Goal: Find contact information: Find contact information

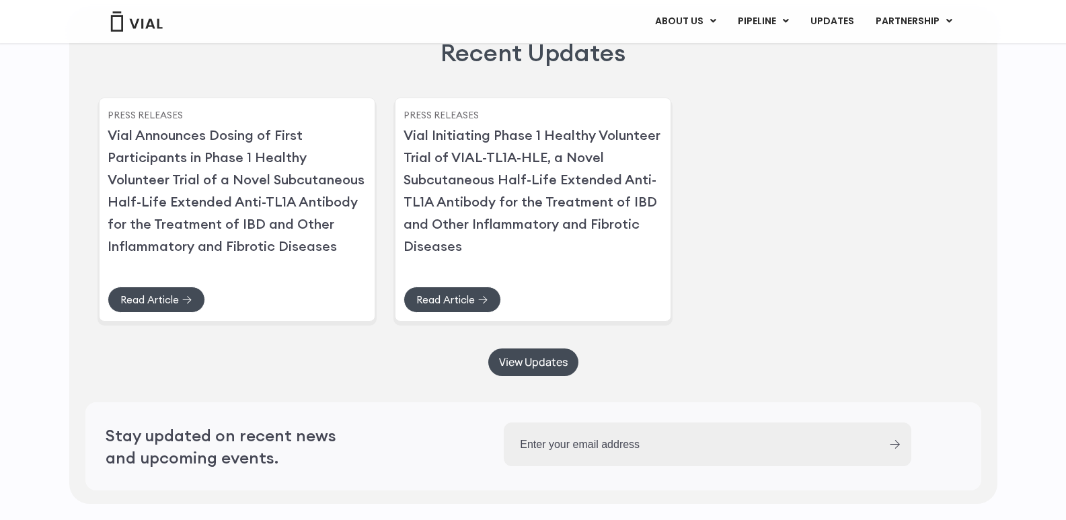
scroll to position [3291, 0]
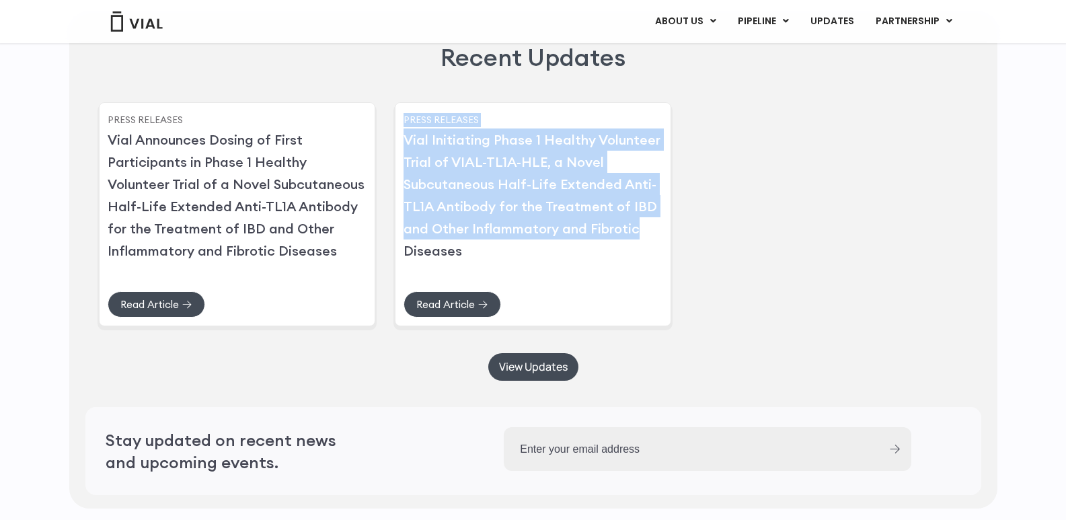
drag, startPoint x: 820, startPoint y: 263, endPoint x: 701, endPoint y: 152, distance: 162.7
click at [701, 152] on div "Press Releases Vial Announces Dosing of First Participants in Phase 1 Healthy V…" at bounding box center [533, 212] width 869 height 224
click at [800, 214] on div "Press Releases Vial Announces Dosing of First Participants in Phase 1 Healthy V…" at bounding box center [533, 212] width 869 height 224
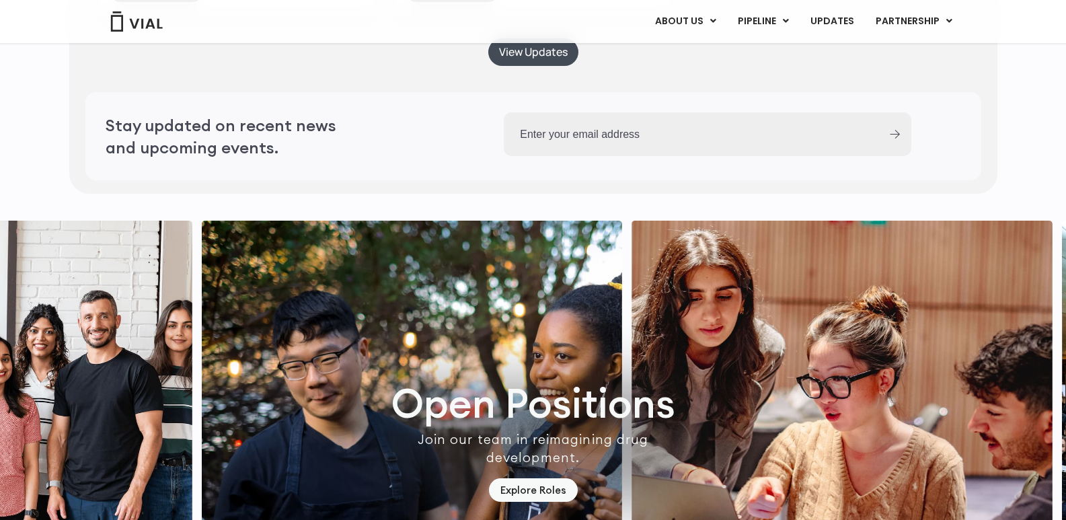
scroll to position [3587, 0]
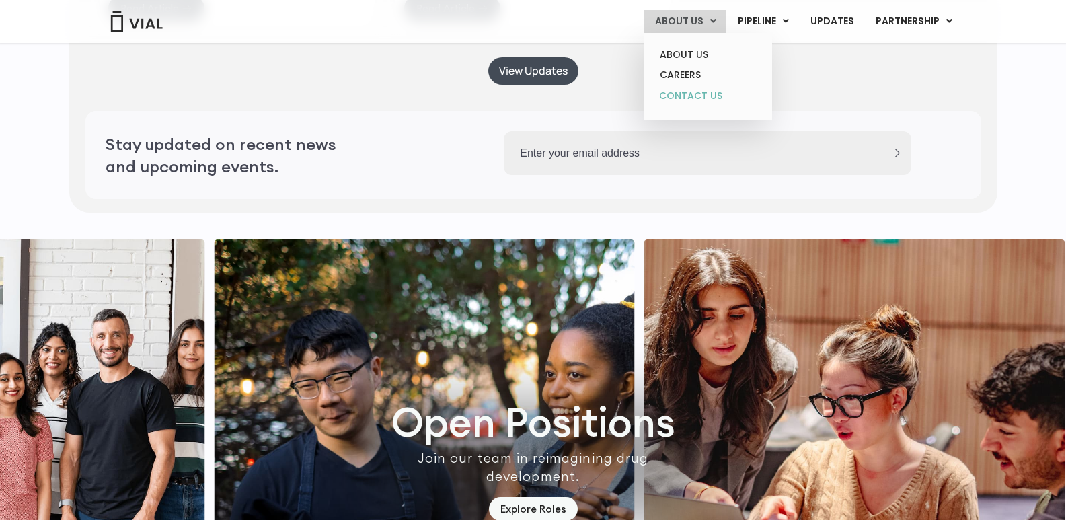
click at [693, 100] on link "CONTACT US" at bounding box center [708, 96] width 118 height 22
